Goal: Subscribe to service/newsletter

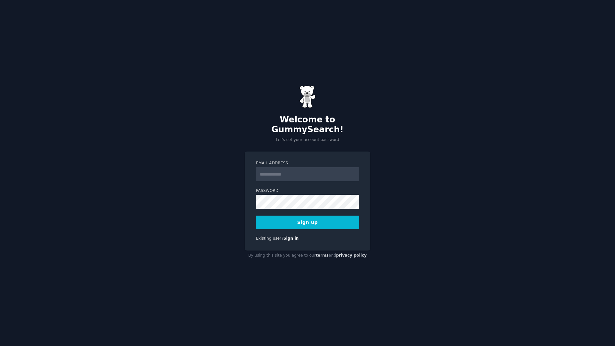
click at [281, 168] on input "Email Address" at bounding box center [307, 174] width 103 height 14
type input "**********"
click at [295, 223] on button "Sign up" at bounding box center [307, 222] width 103 height 13
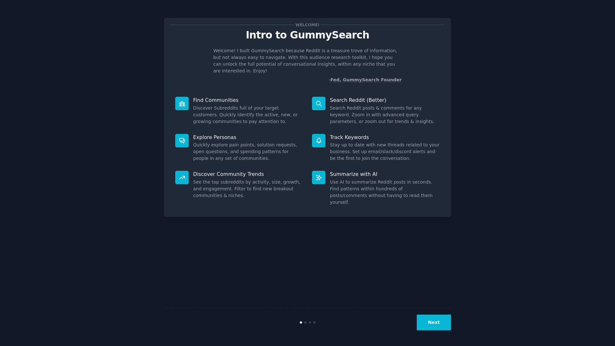
click at [305, 323] on div at bounding box center [305, 322] width 2 height 2
